Goal: Check status: Check status

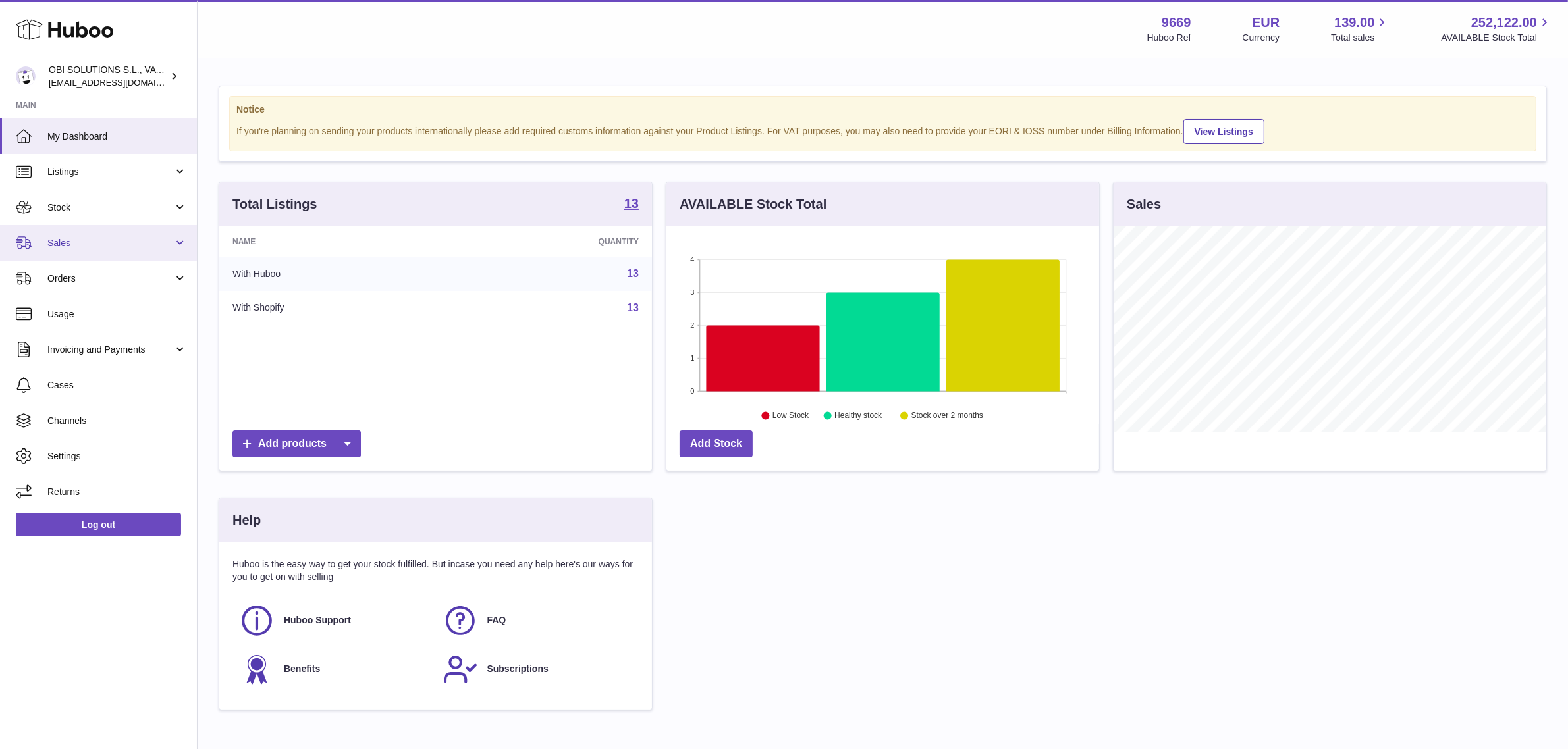
scroll to position [205, 432]
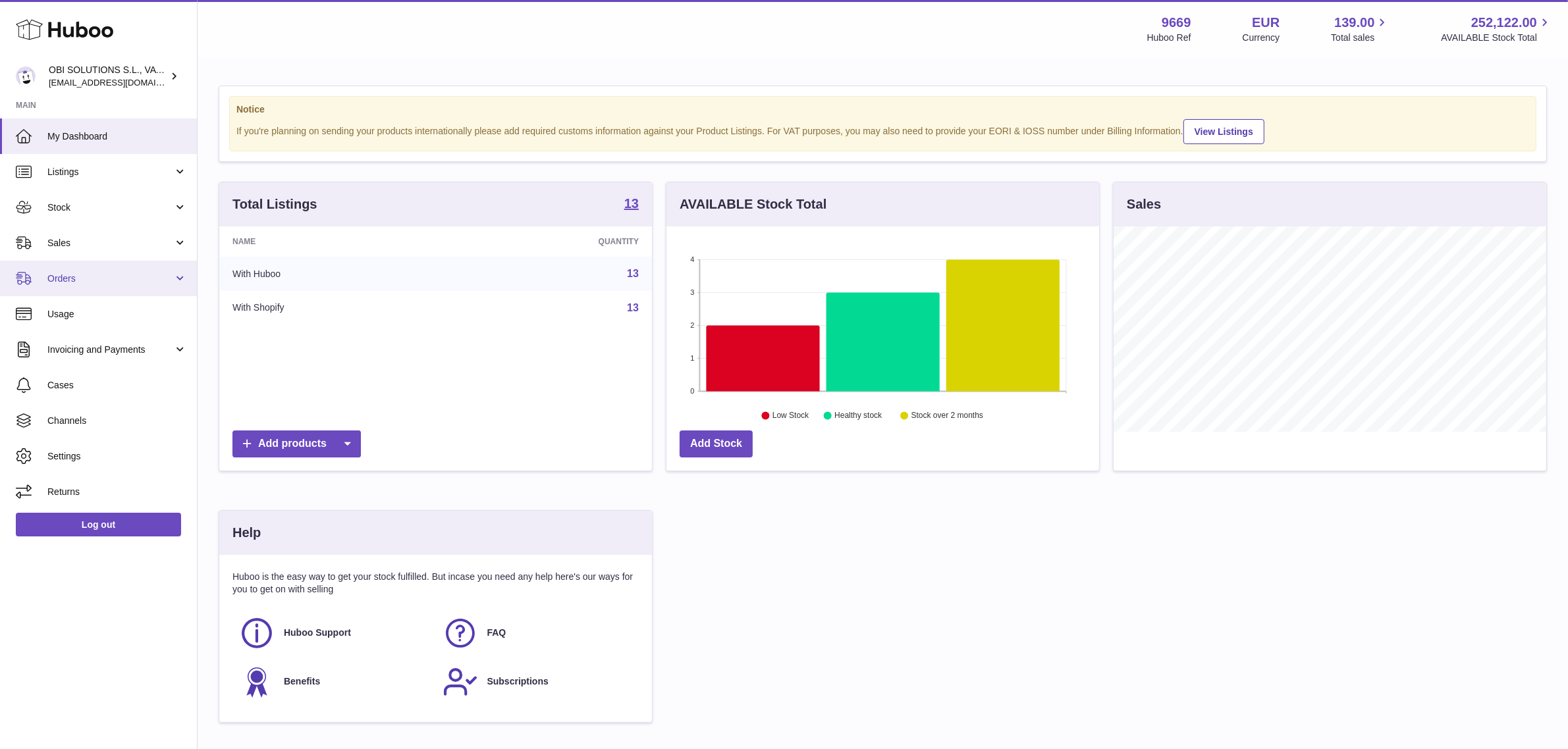
click at [104, 278] on span "Orders" at bounding box center [111, 279] width 126 height 12
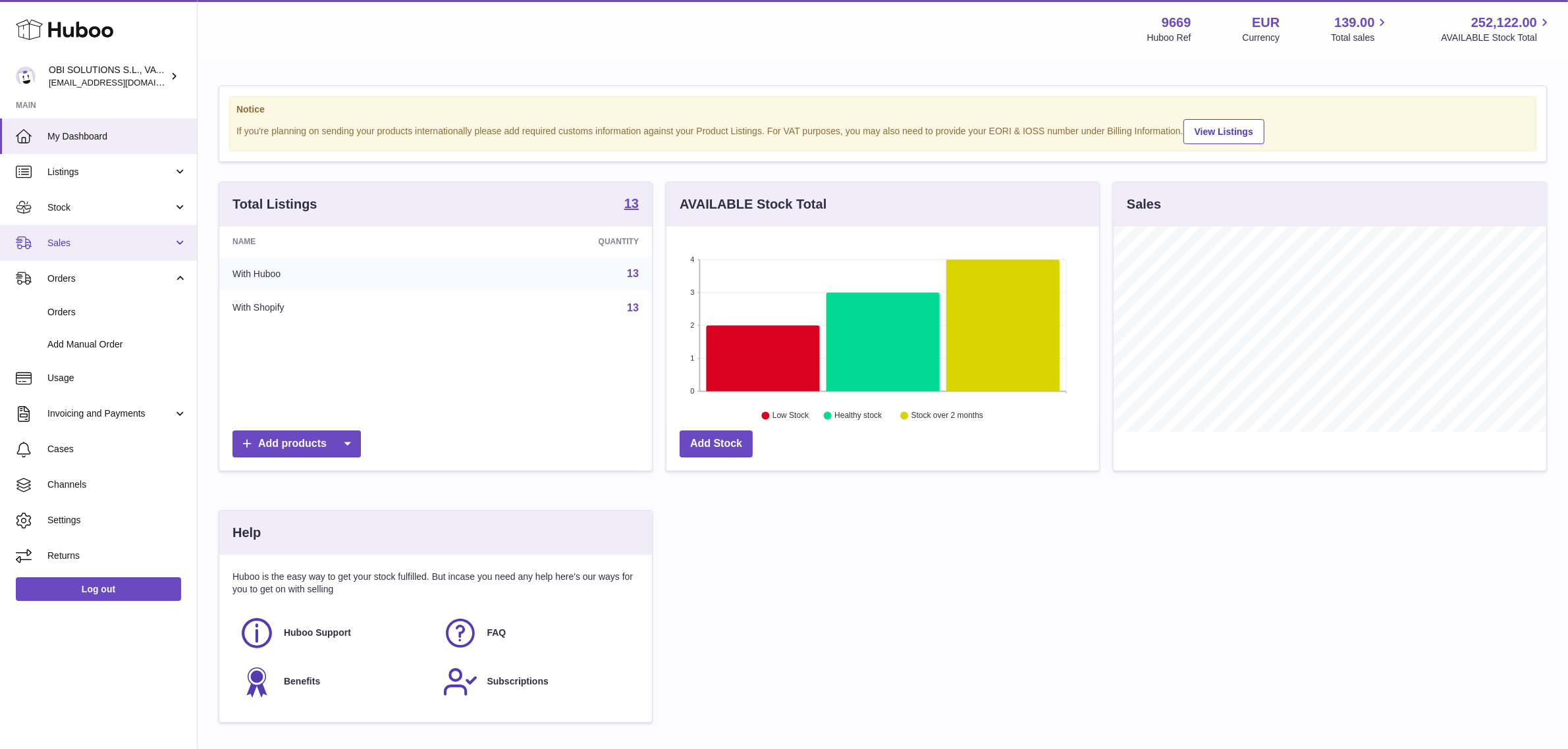
click at [90, 247] on span "Sales" at bounding box center [111, 243] width 126 height 12
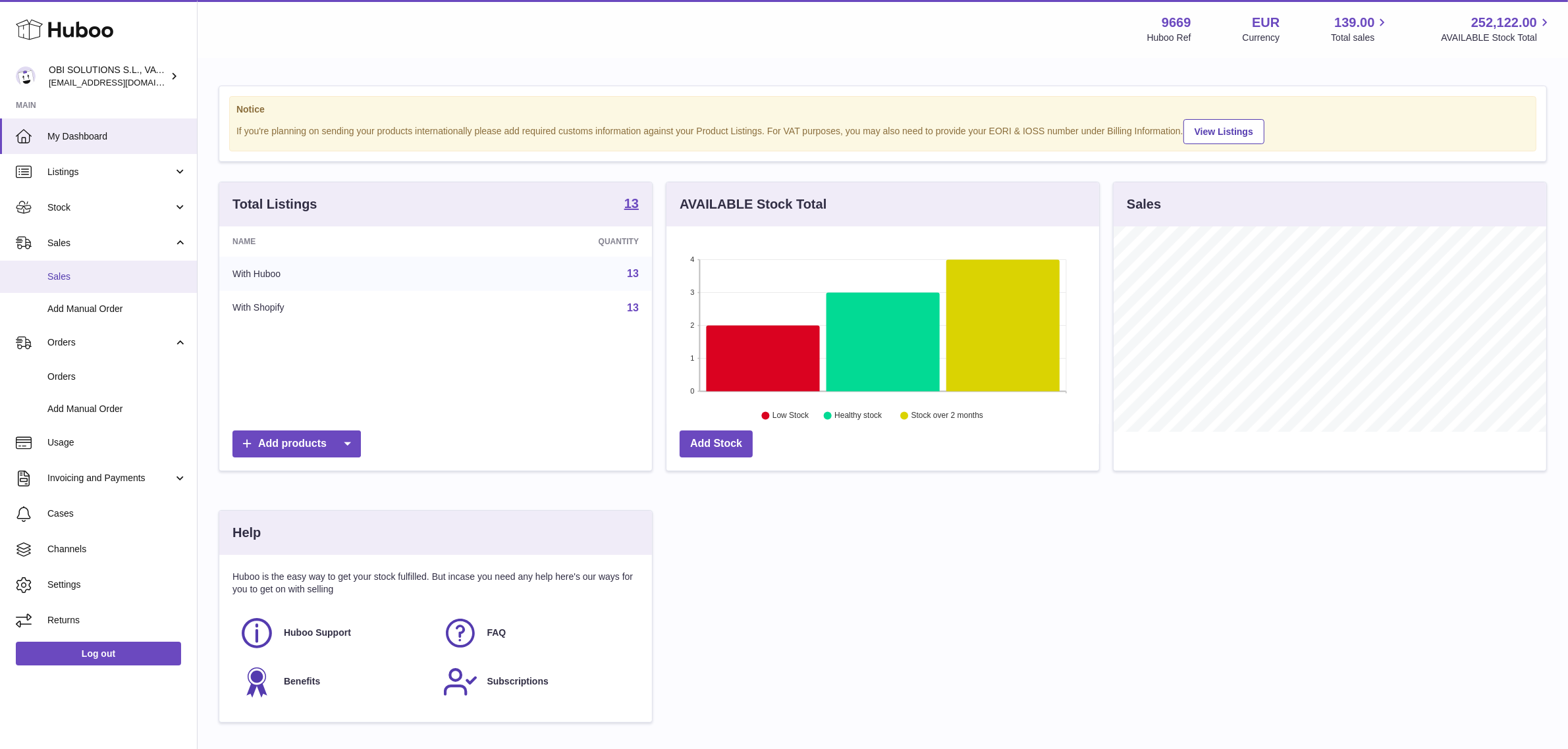
click at [83, 280] on span "Sales" at bounding box center [118, 276] width 140 height 12
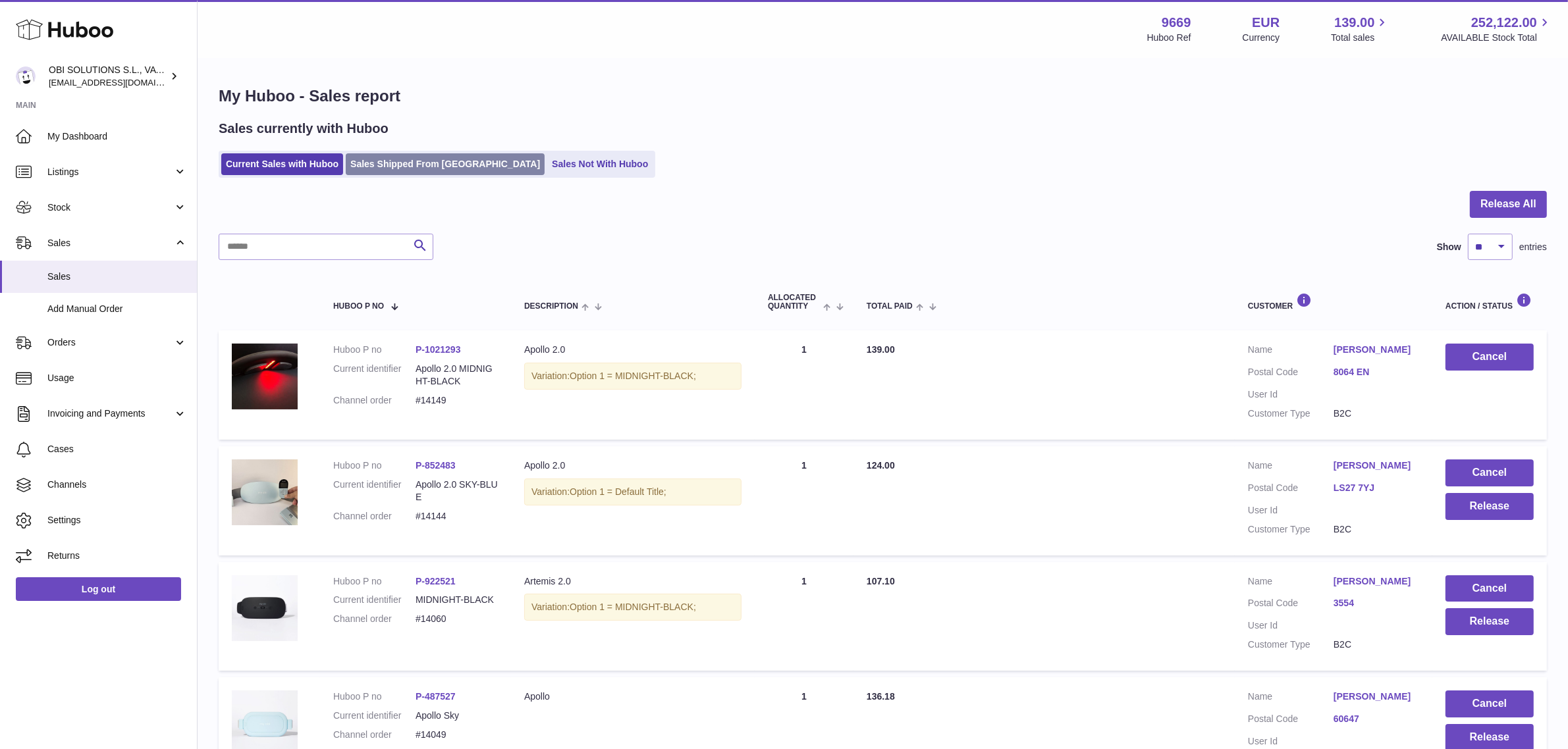
click at [397, 166] on link "Sales Shipped From Huboo" at bounding box center [445, 164] width 198 height 22
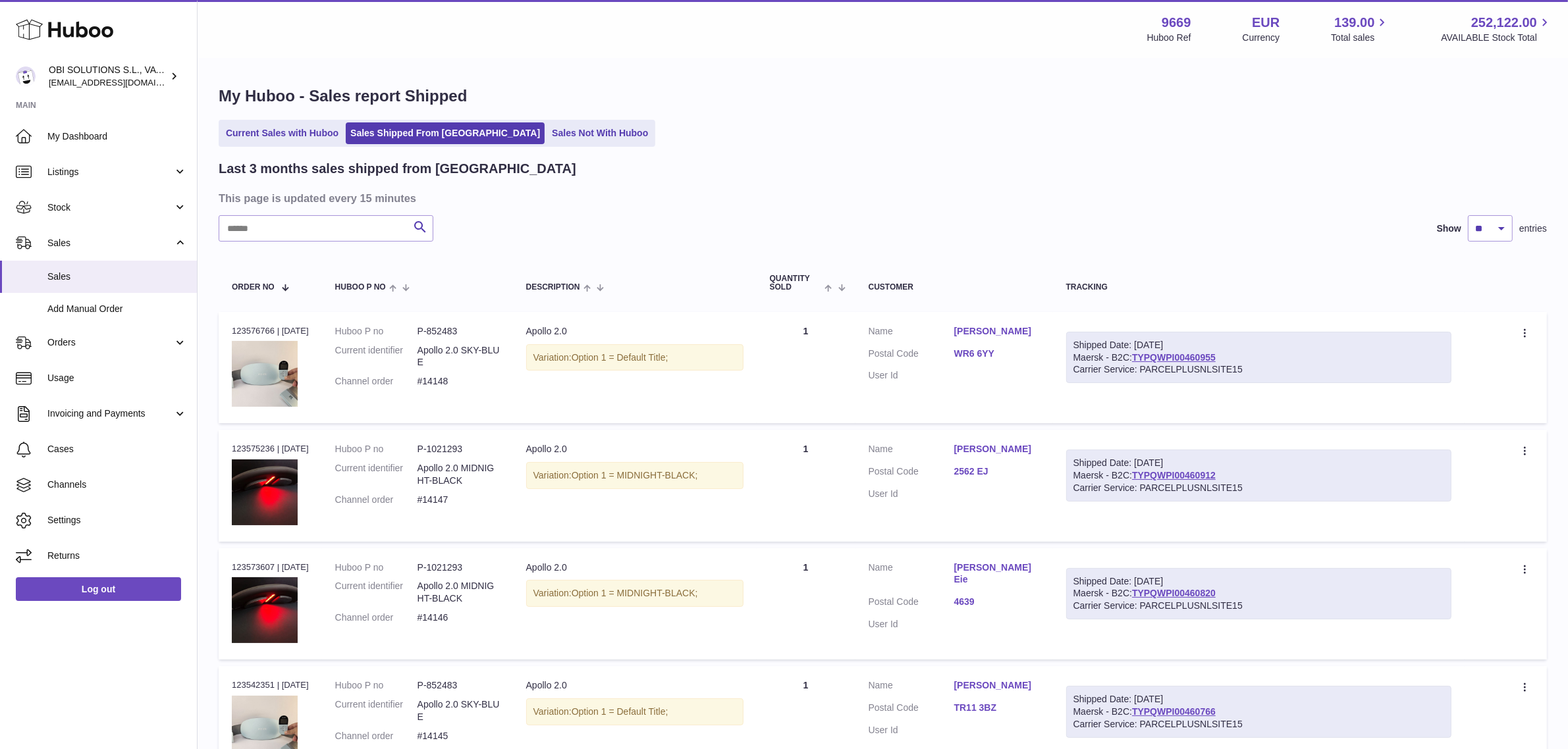
click at [1001, 359] on dd "WR6 6YY" at bounding box center [997, 355] width 86 height 16
click at [1001, 357] on link "WR6 6YY" at bounding box center [997, 353] width 86 height 12
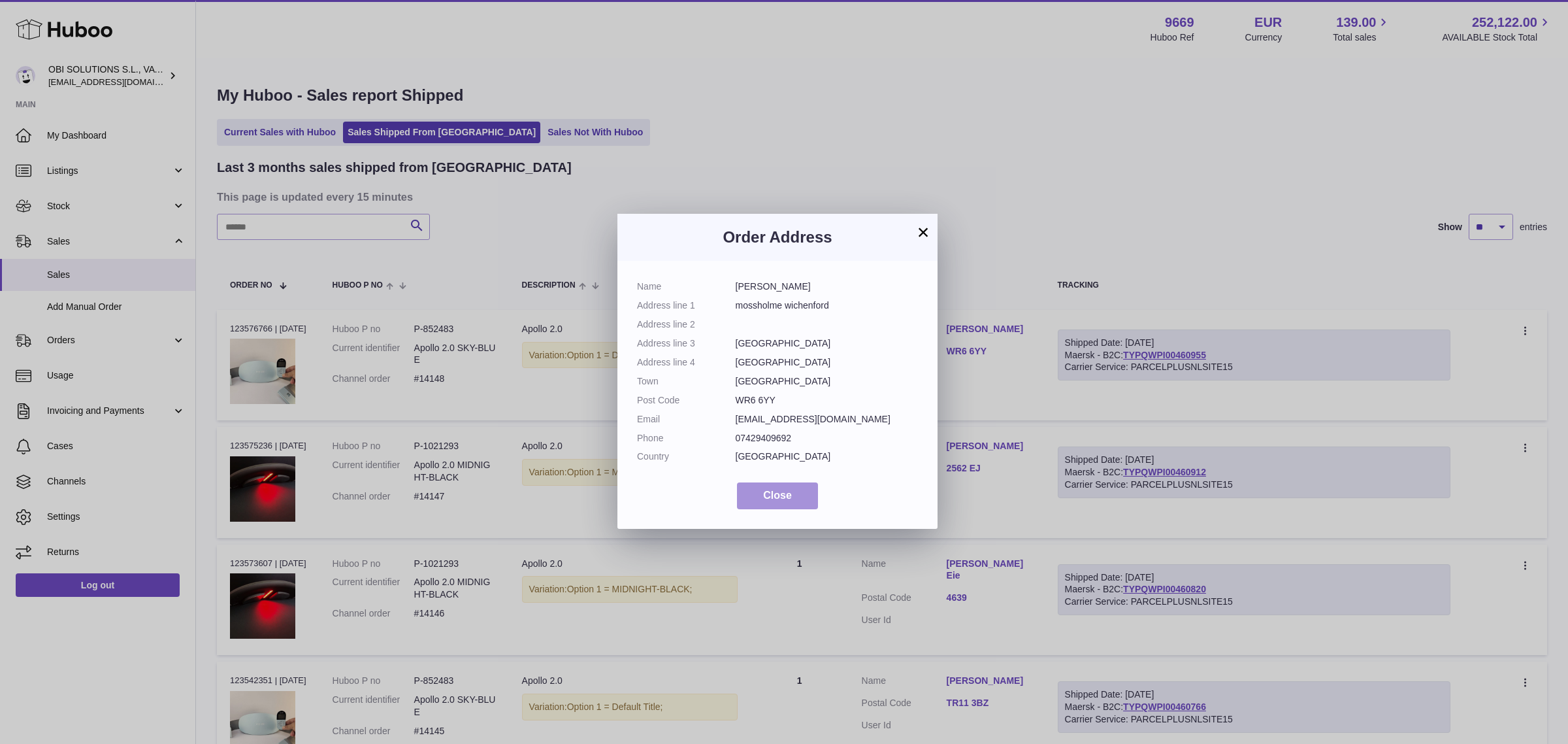
click at [794, 491] on button "Close" at bounding box center [777, 495] width 81 height 26
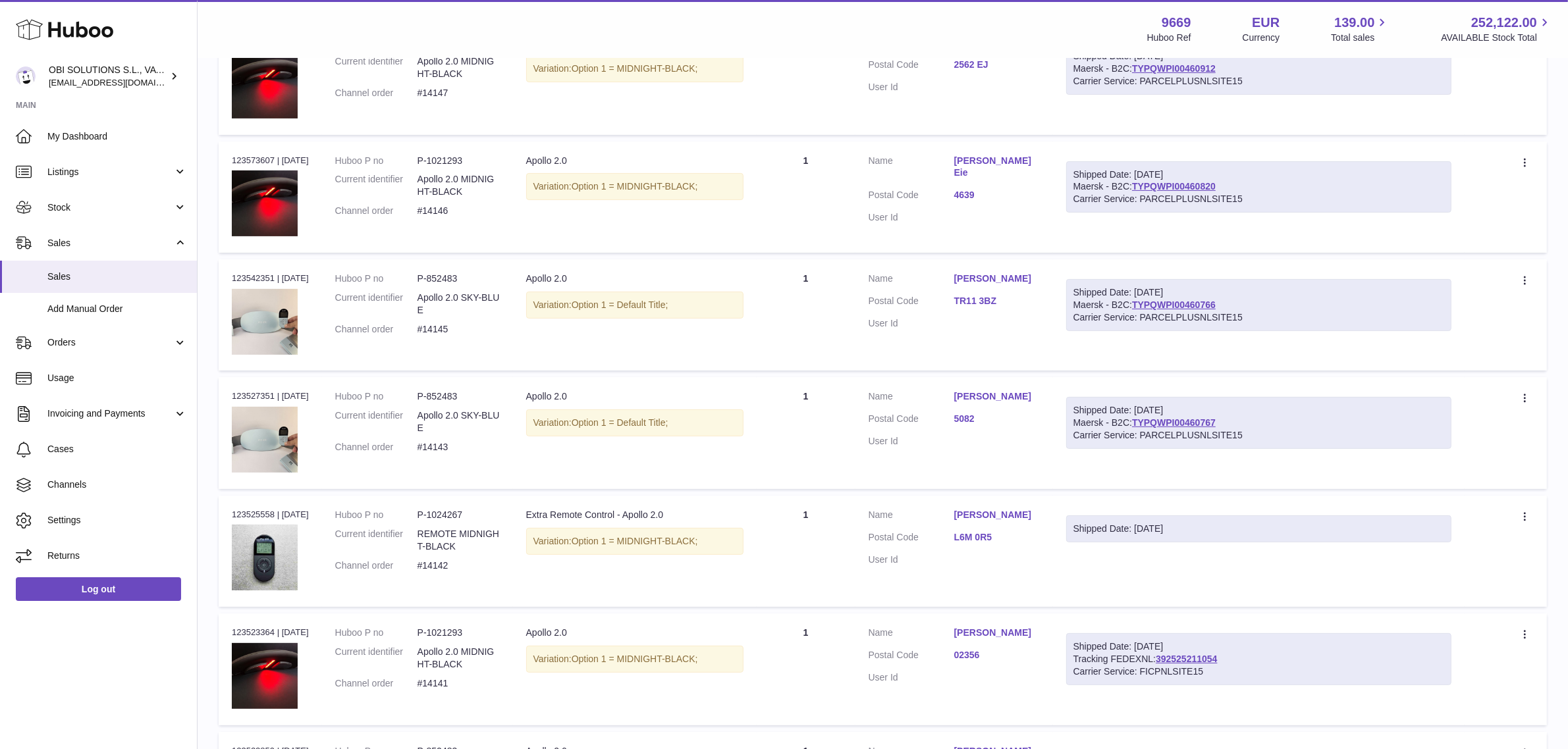
scroll to position [412, 0]
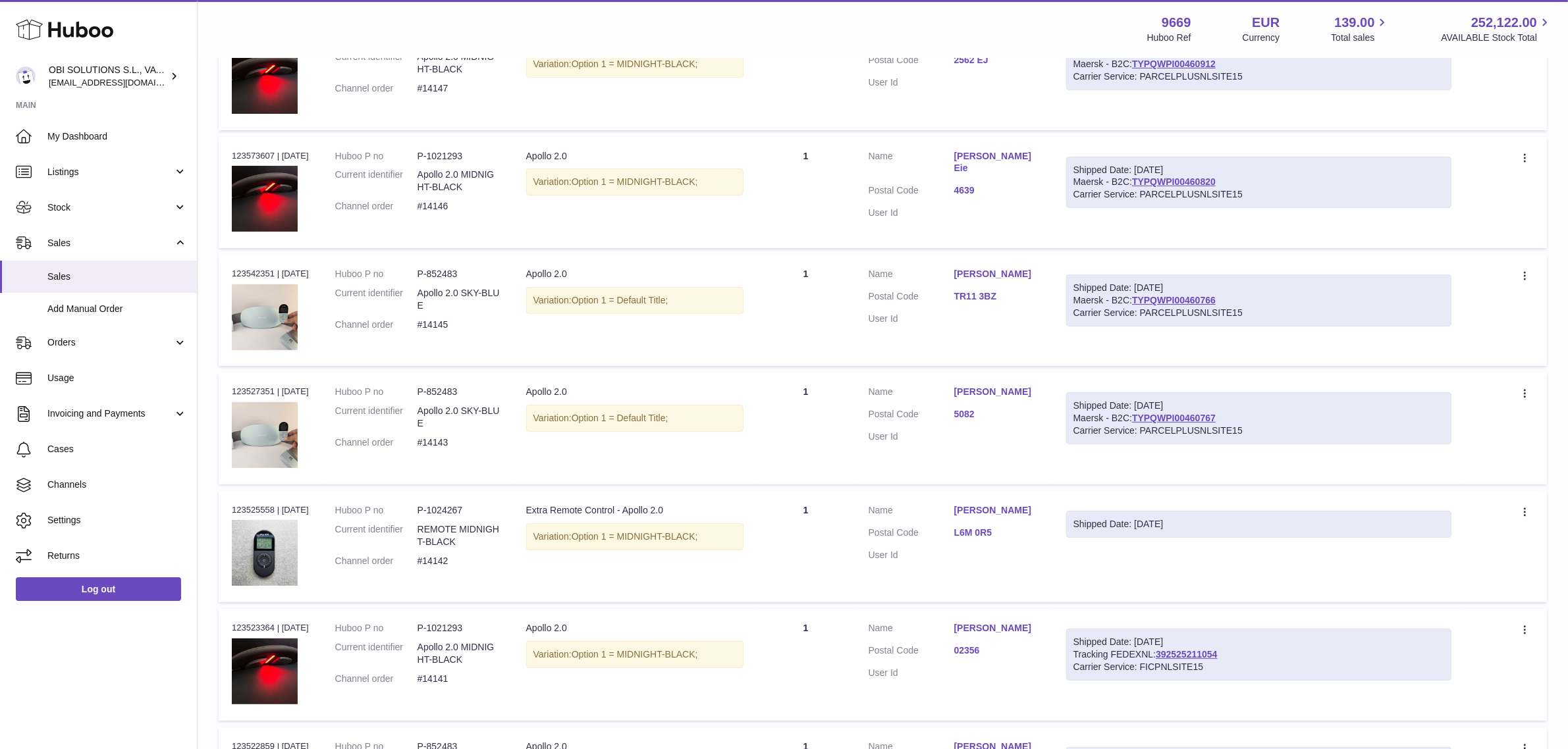
click at [1006, 532] on link "L6M 0R5" at bounding box center [997, 533] width 86 height 12
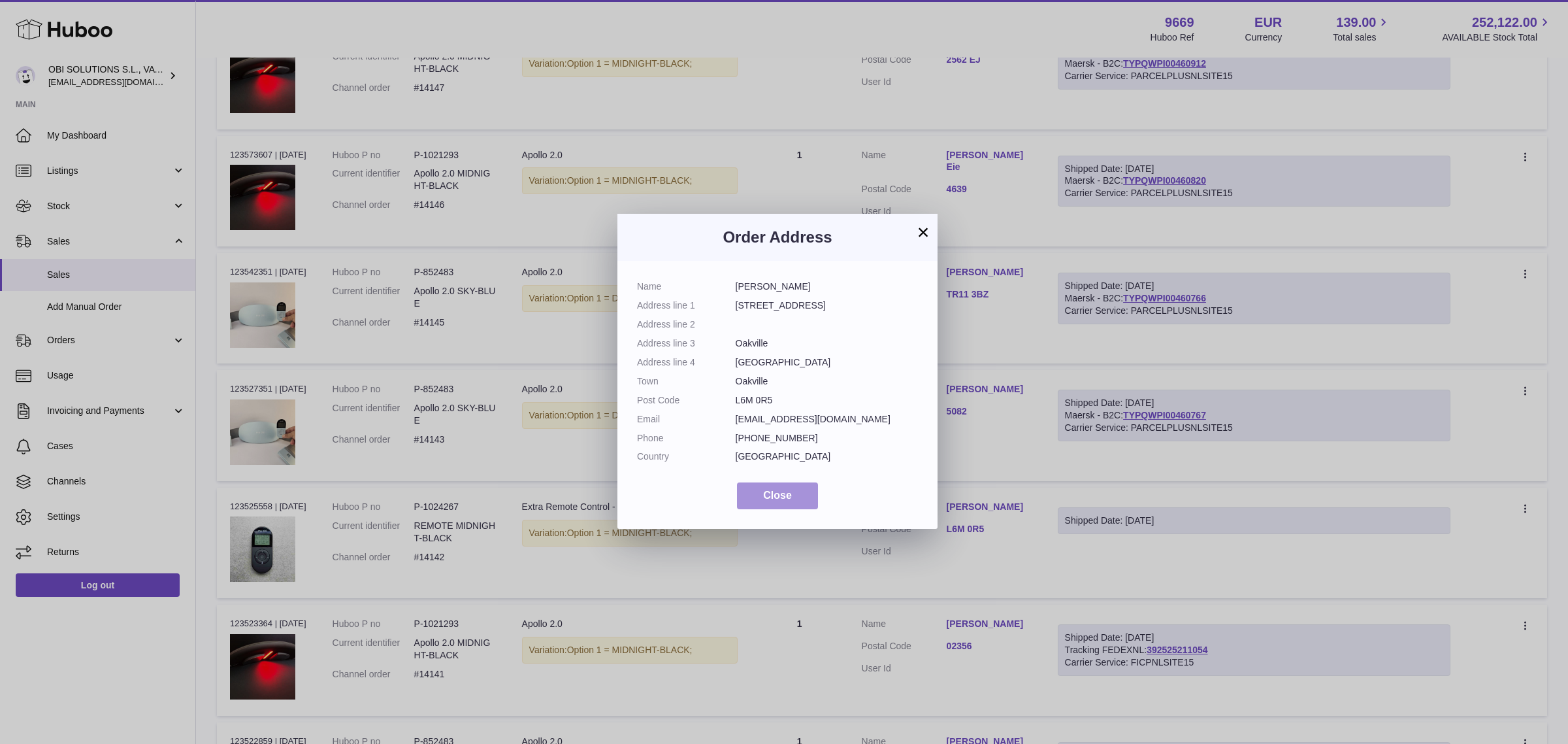
click at [795, 494] on button "Close" at bounding box center [777, 495] width 81 height 26
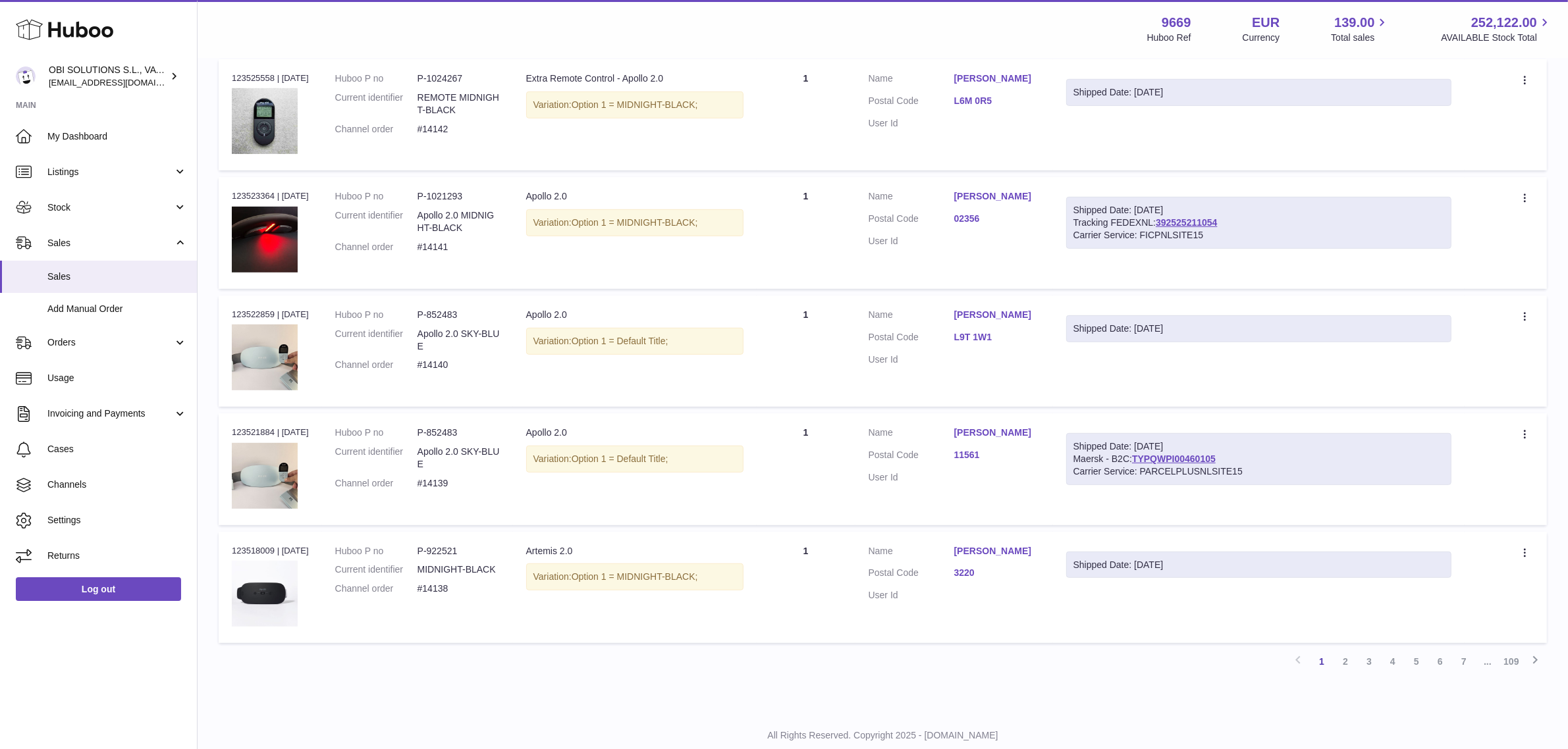
scroll to position [882, 0]
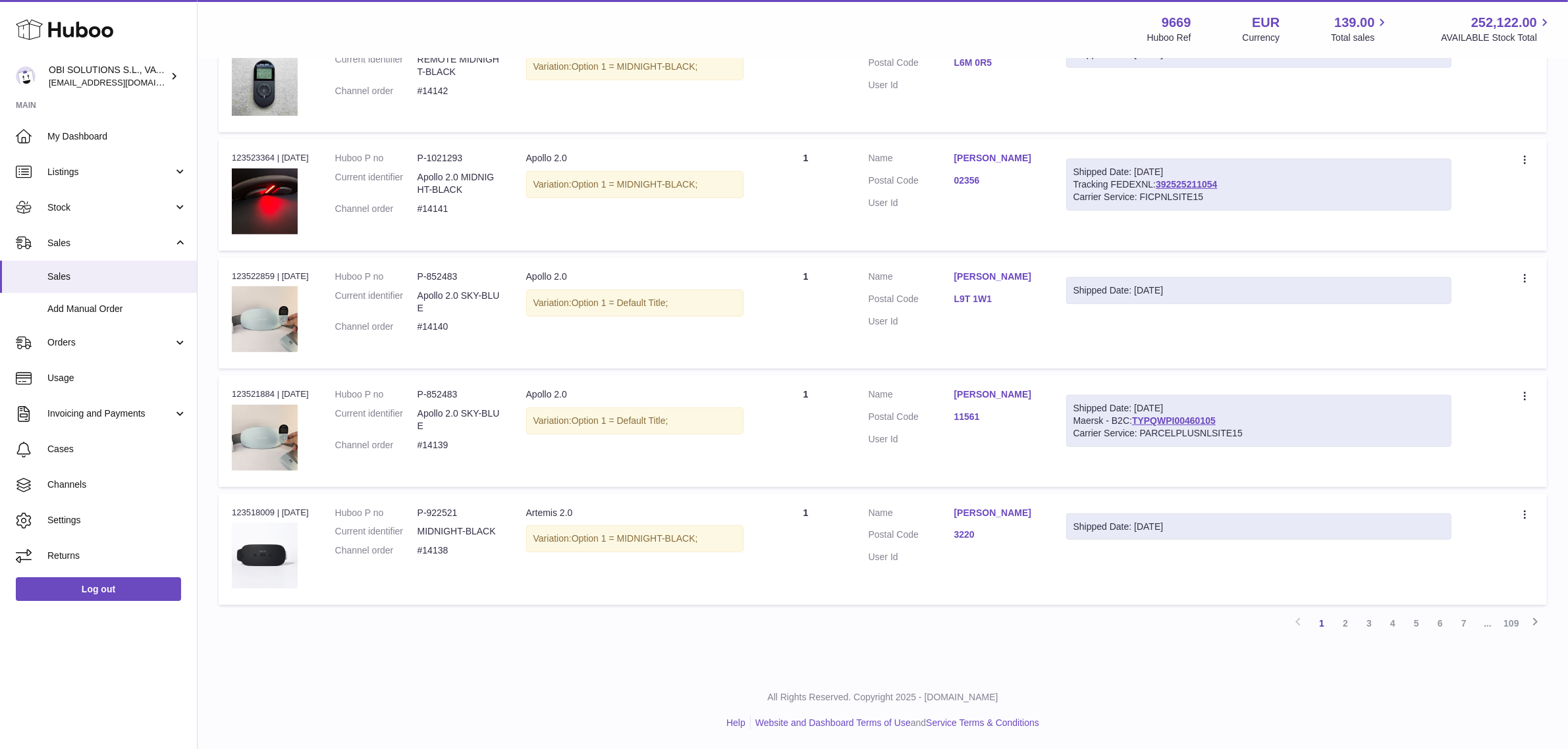
click at [975, 538] on link "3220" at bounding box center [997, 535] width 86 height 12
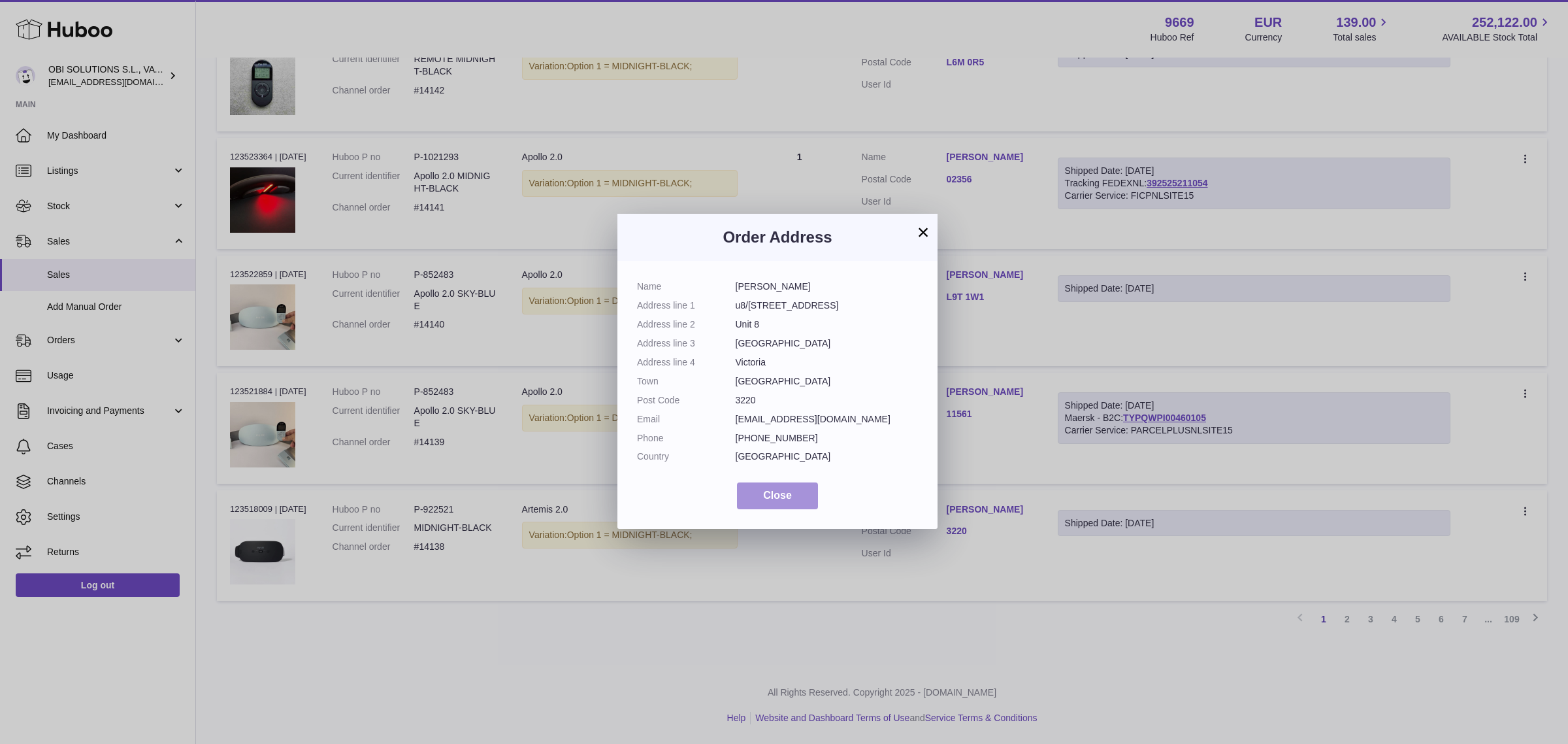
click at [780, 490] on span "Close" at bounding box center [777, 495] width 29 height 11
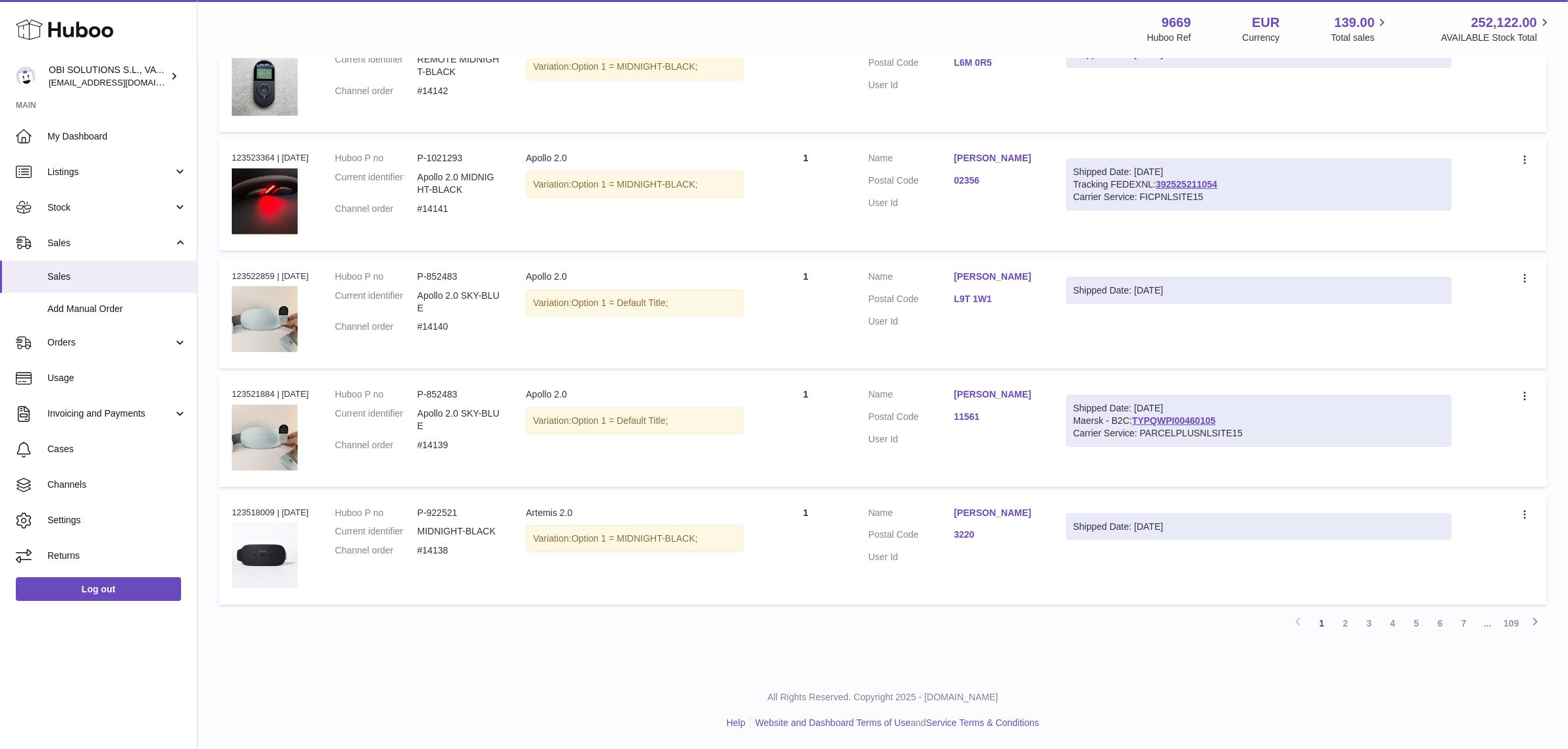
click at [982, 412] on link "11561" at bounding box center [997, 417] width 86 height 12
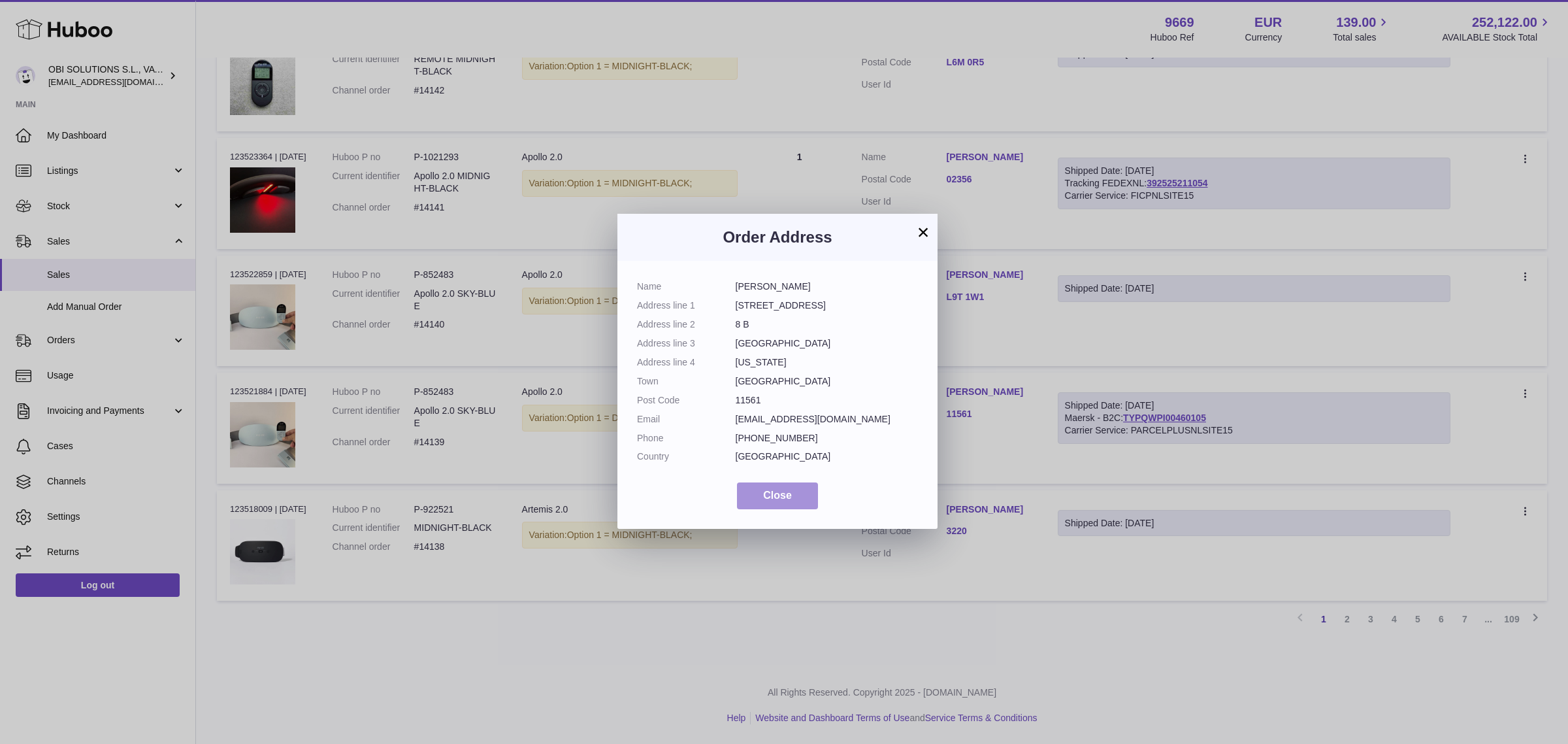
click at [799, 487] on button "Close" at bounding box center [777, 495] width 81 height 26
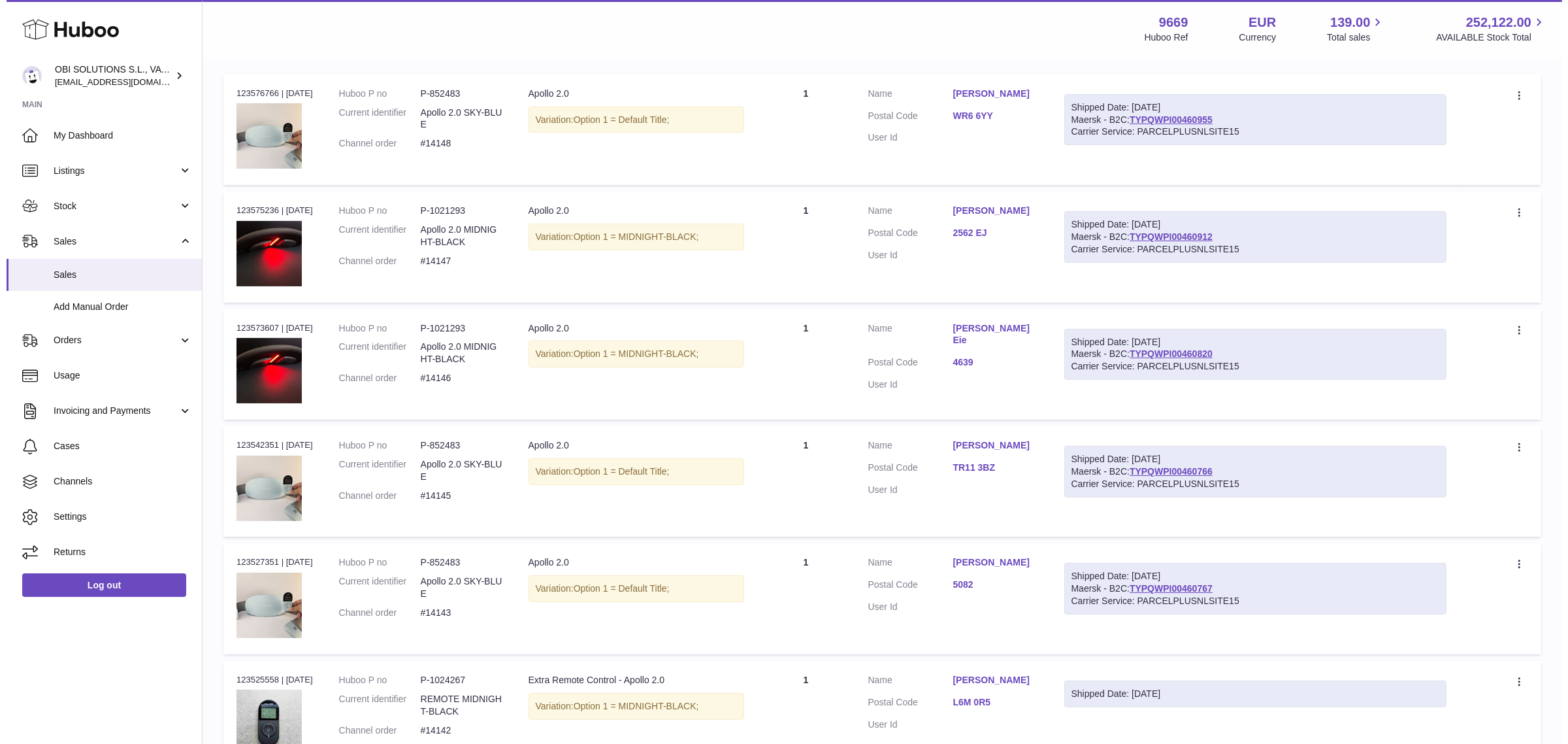
scroll to position [0, 0]
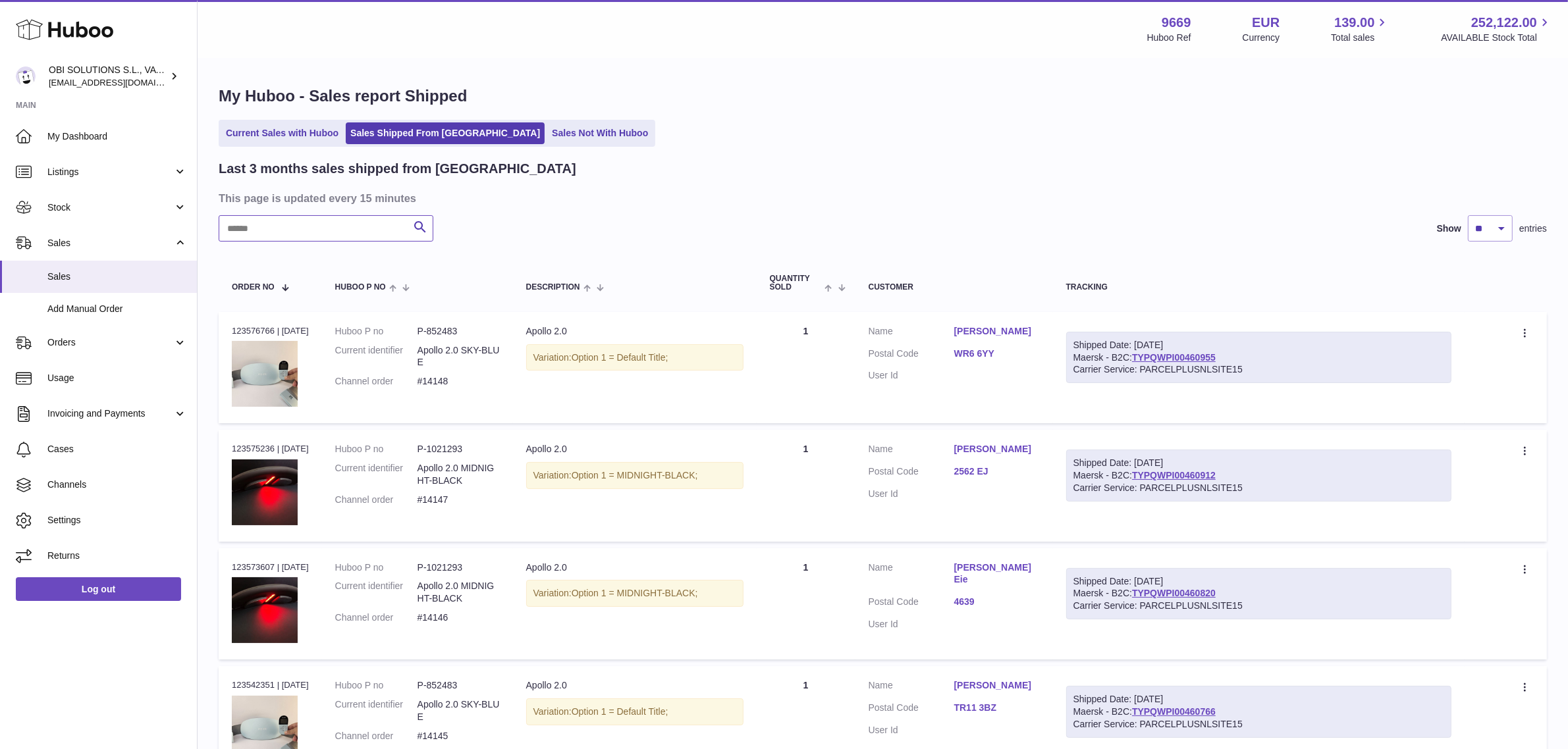
click at [333, 224] on input "text" at bounding box center [326, 228] width 214 height 27
paste input "*****"
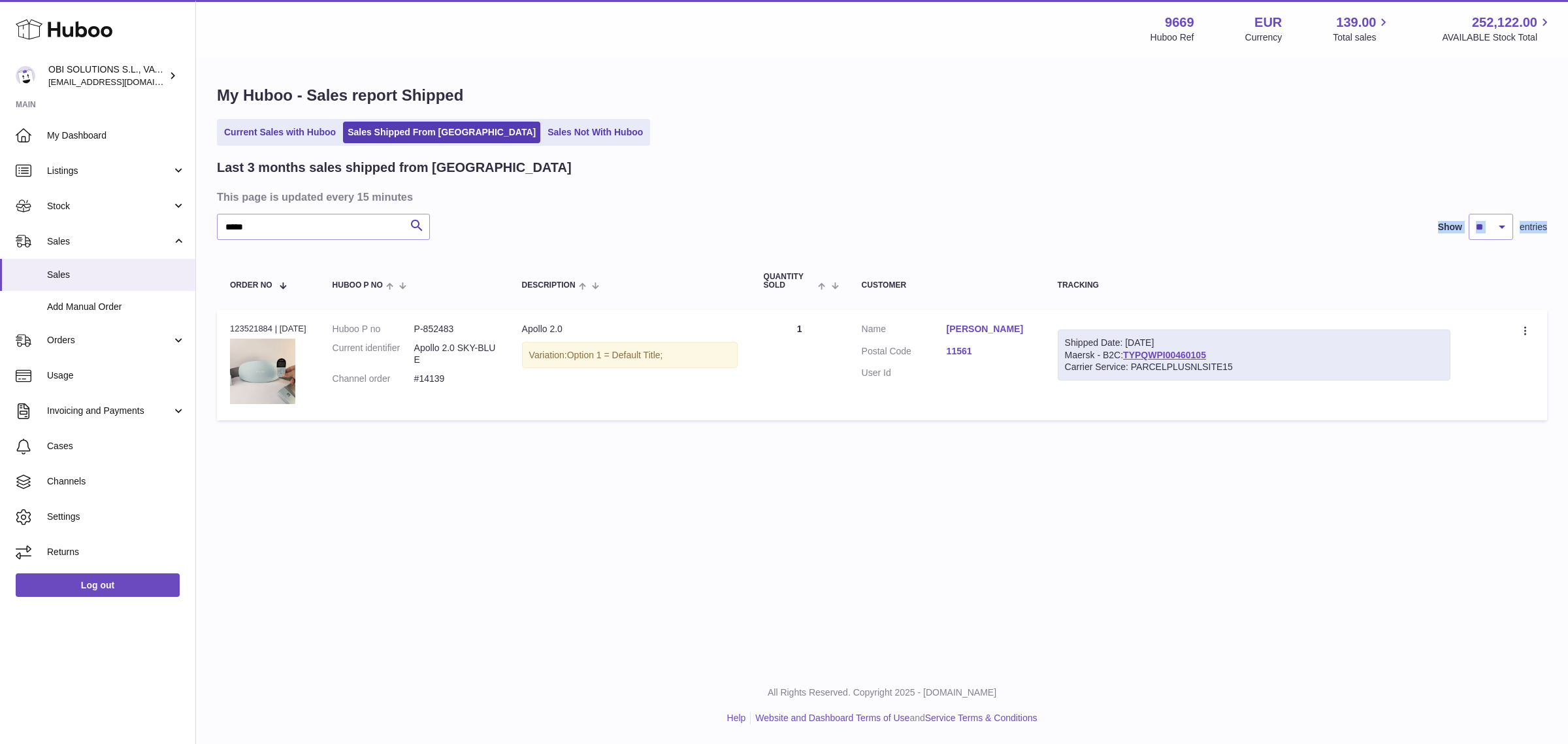
drag, startPoint x: 276, startPoint y: 240, endPoint x: 243, endPoint y: 230, distance: 34.5
click at [233, 233] on div "Last 3 months sales shipped from [GEOGRAPHIC_DATA] This page is updated every 1…" at bounding box center [882, 293] width 1330 height 268
drag, startPoint x: 272, startPoint y: 219, endPoint x: 250, endPoint y: 204, distance: 26.6
click at [193, 214] on div "Huboo OBI SOLUTIONS S.L., VAT: B70911078 [EMAIL_ADDRESS][DOMAIN_NAME] Main My D…" at bounding box center [784, 372] width 1568 height 744
paste input "text"
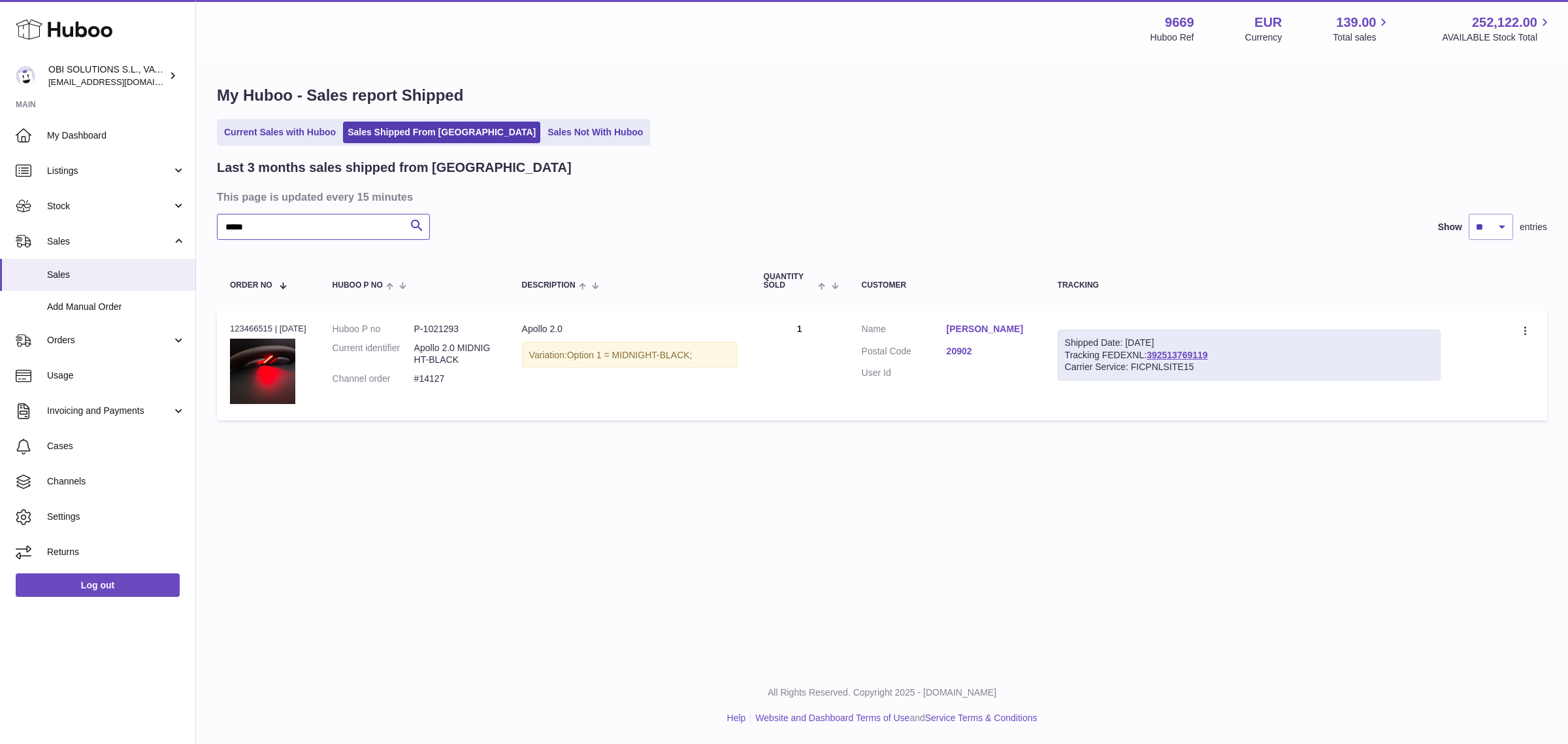
type input "*****"
drag, startPoint x: 1146, startPoint y: 368, endPoint x: 1202, endPoint y: 364, distance: 56.1
click at [1202, 364] on div "Carrier Service: FICPNLSITE15" at bounding box center [1249, 367] width 369 height 12
copy div "FICPNLSITE15"
